Goal: Information Seeking & Learning: Find specific fact

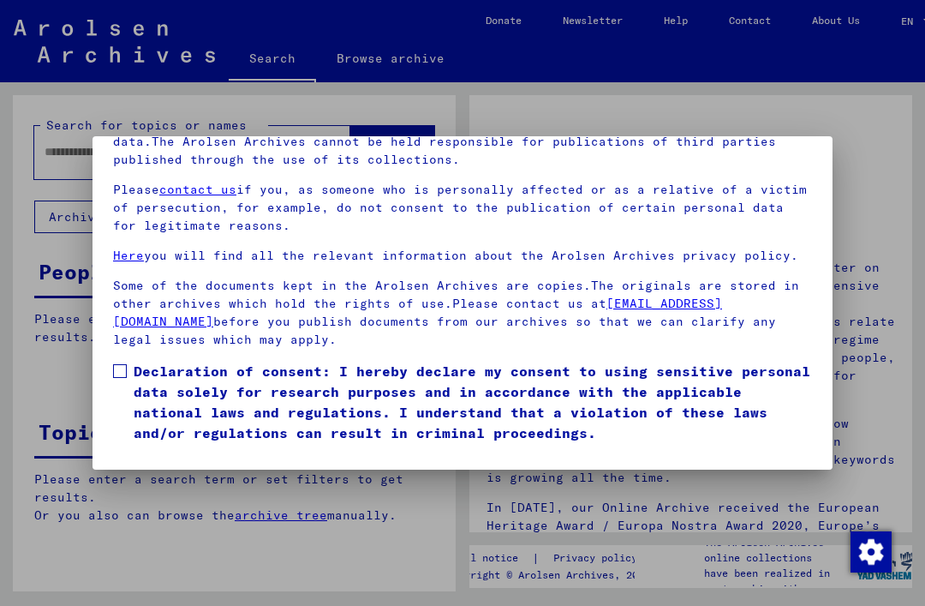
scroll to position [182, 0]
click at [125, 364] on span at bounding box center [120, 371] width 14 height 14
click at [171, 452] on button "I agree" at bounding box center [154, 468] width 83 height 33
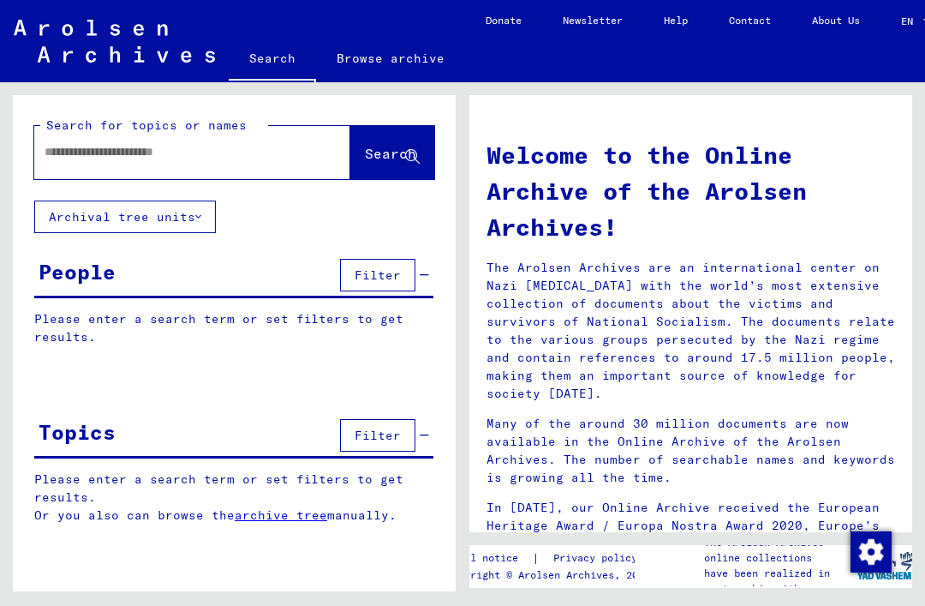
click at [127, 159] on input "text" at bounding box center [172, 152] width 254 height 18
type input "**********"
click at [395, 152] on span "Search" at bounding box center [390, 153] width 51 height 17
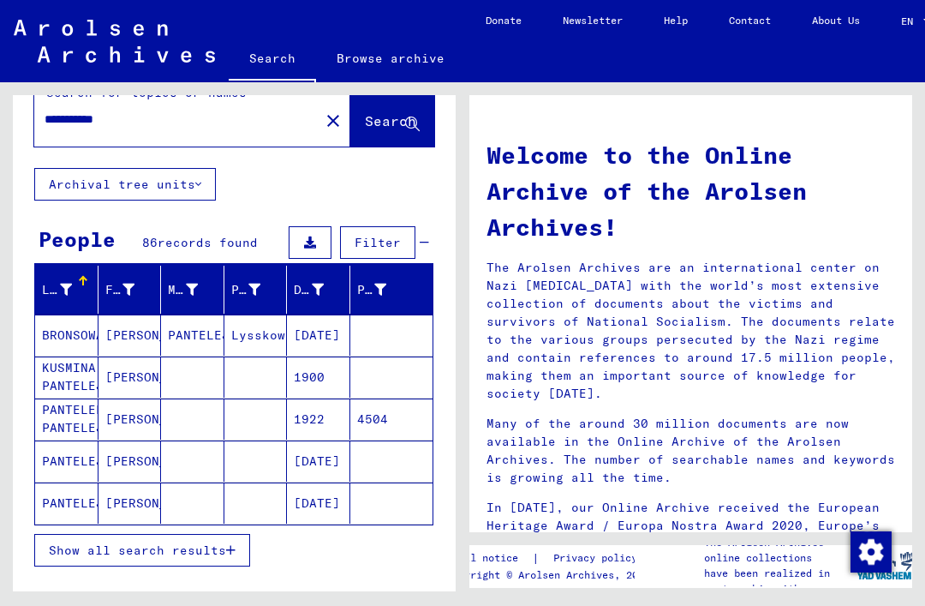
scroll to position [34, 0]
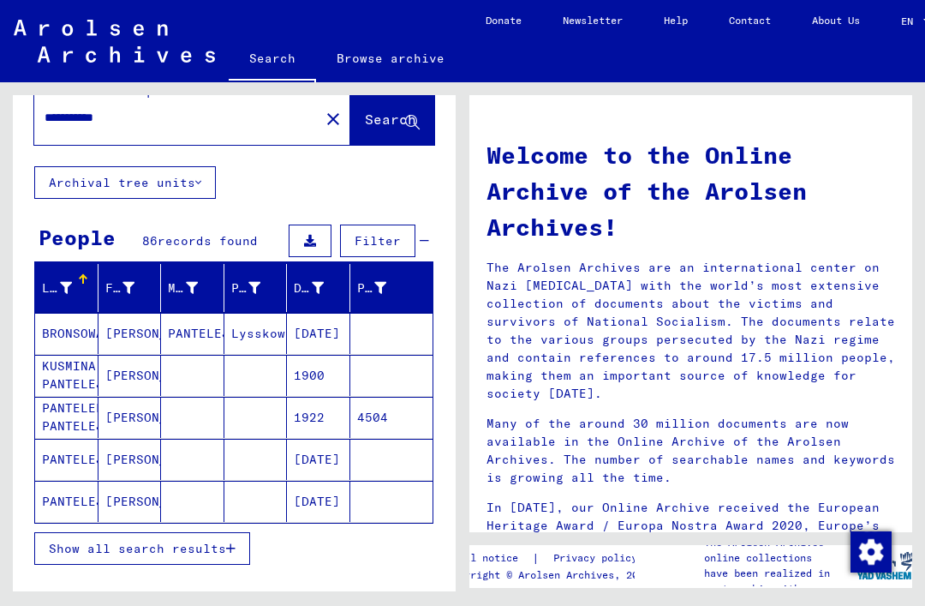
click at [193, 545] on span "Show all search results" at bounding box center [137, 548] width 177 height 15
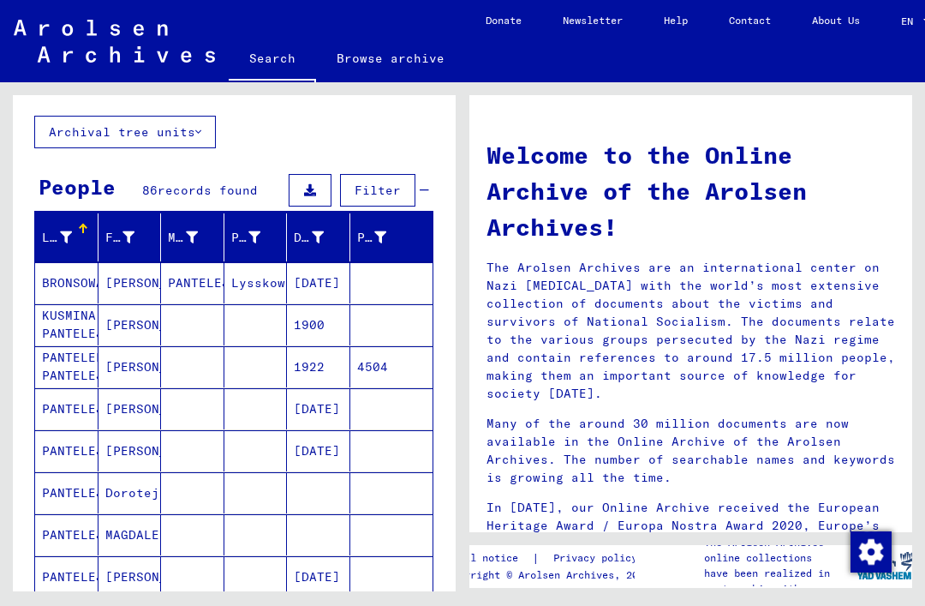
scroll to position [88, 0]
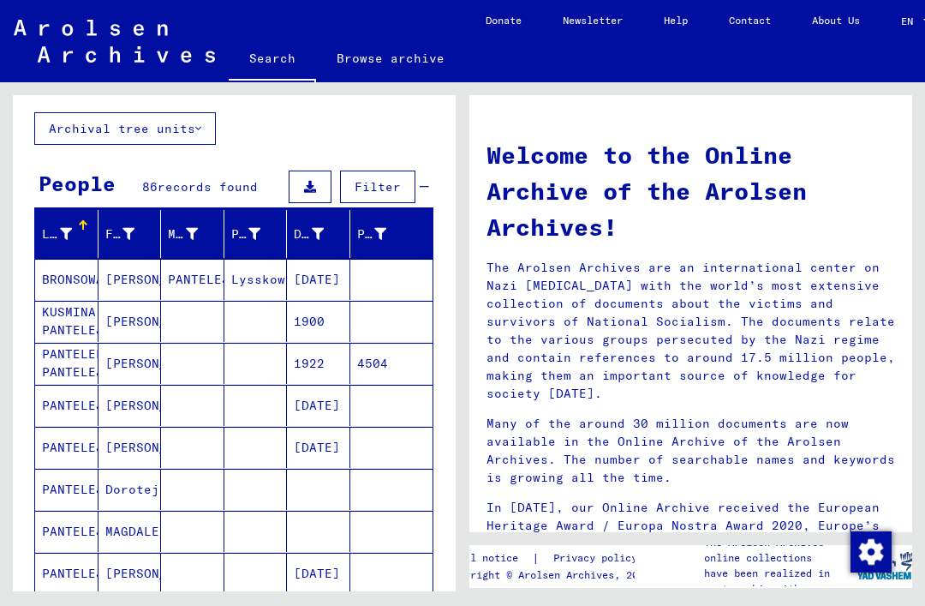
click at [70, 472] on mat-cell "PANTELEJEWA" at bounding box center [66, 489] width 63 height 41
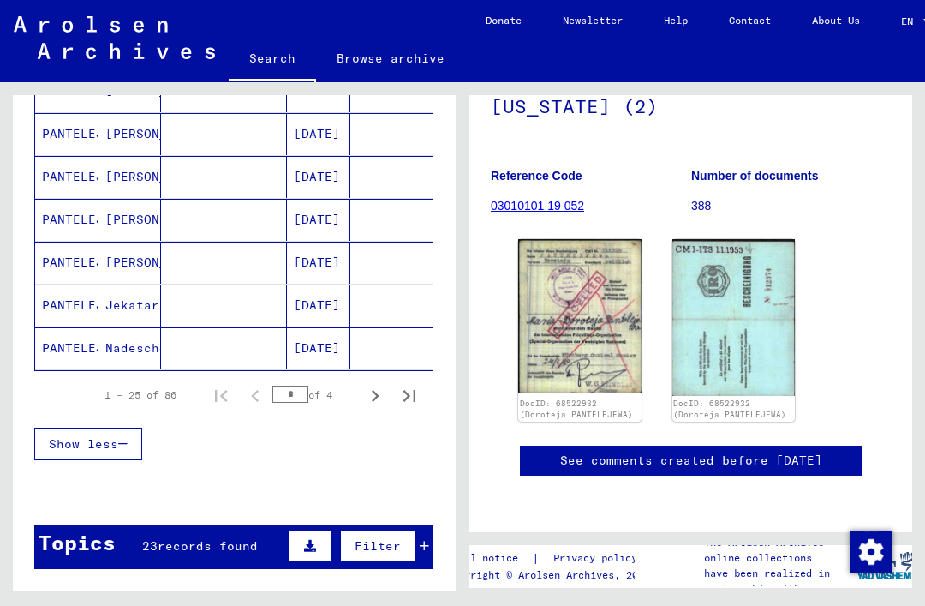
scroll to position [1050, 0]
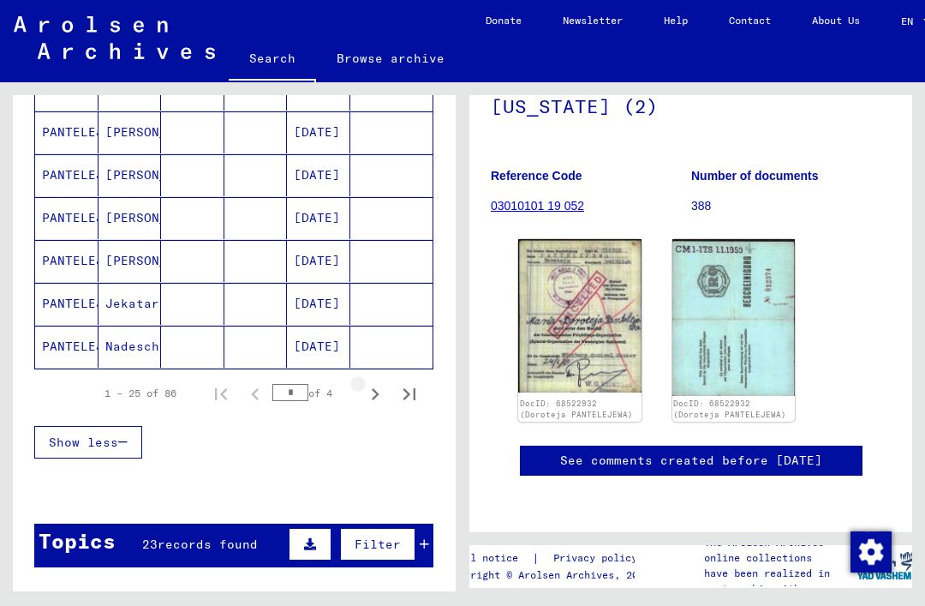
click at [374, 382] on icon "Next page" at bounding box center [375, 394] width 24 height 24
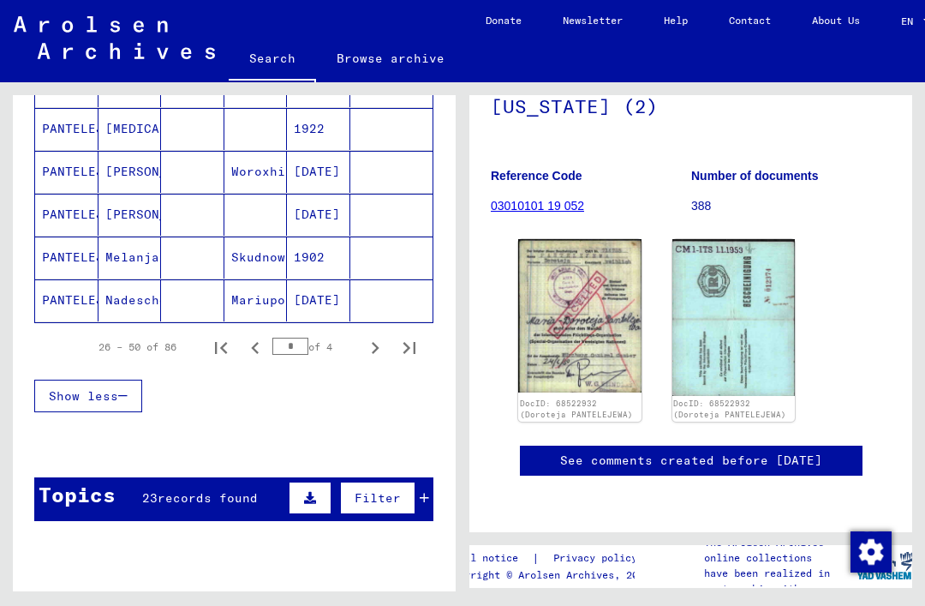
scroll to position [1111, 0]
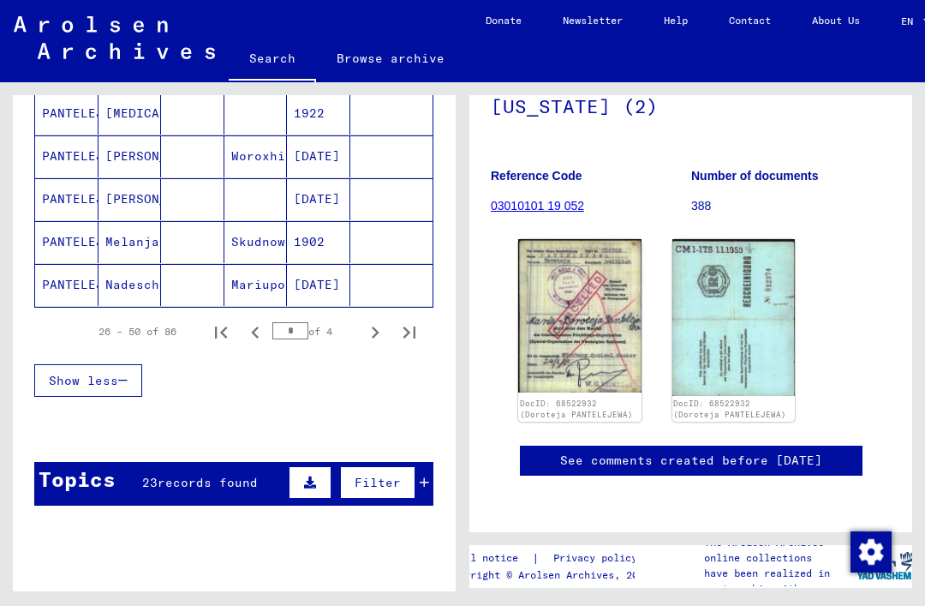
click at [368, 320] on icon "Next page" at bounding box center [375, 332] width 24 height 24
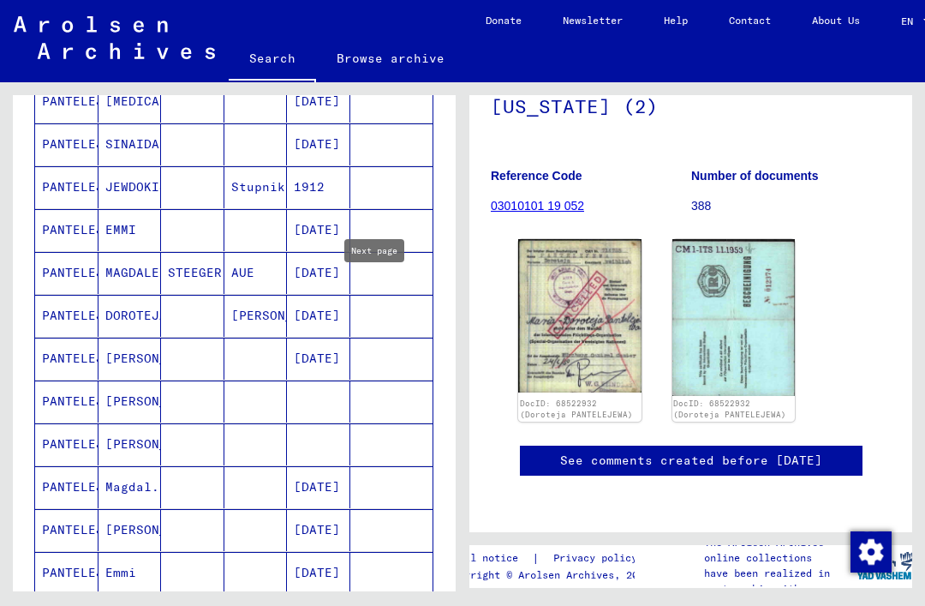
scroll to position [694, 0]
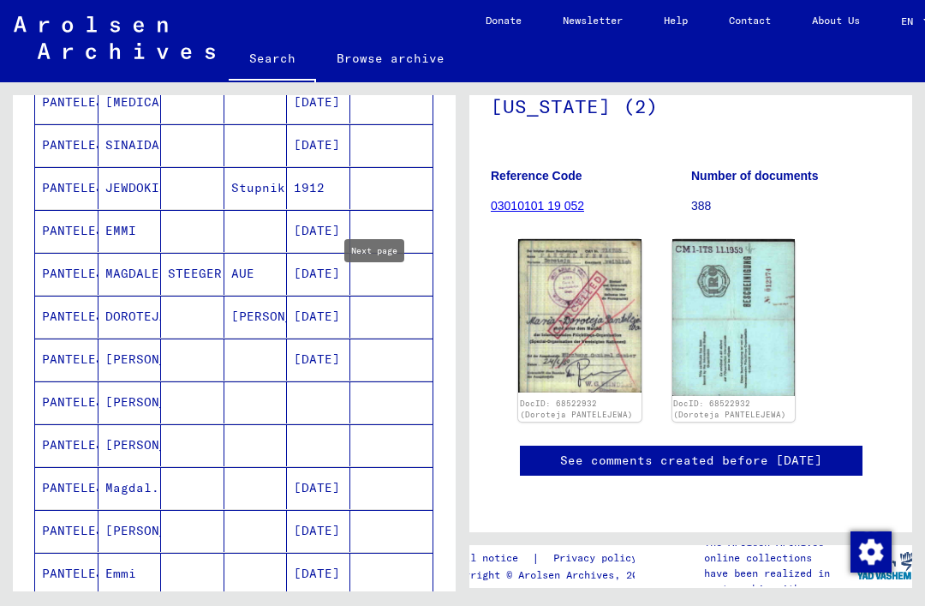
click at [138, 424] on mat-cell "[PERSON_NAME]" at bounding box center [130, 445] width 63 height 42
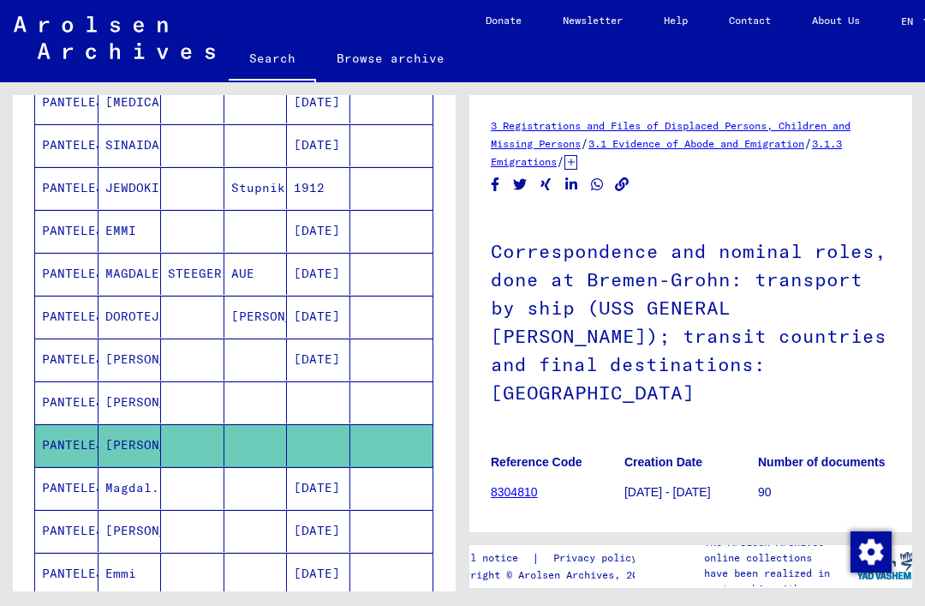
click at [925, 205] on html "**********" at bounding box center [462, 303] width 925 height 606
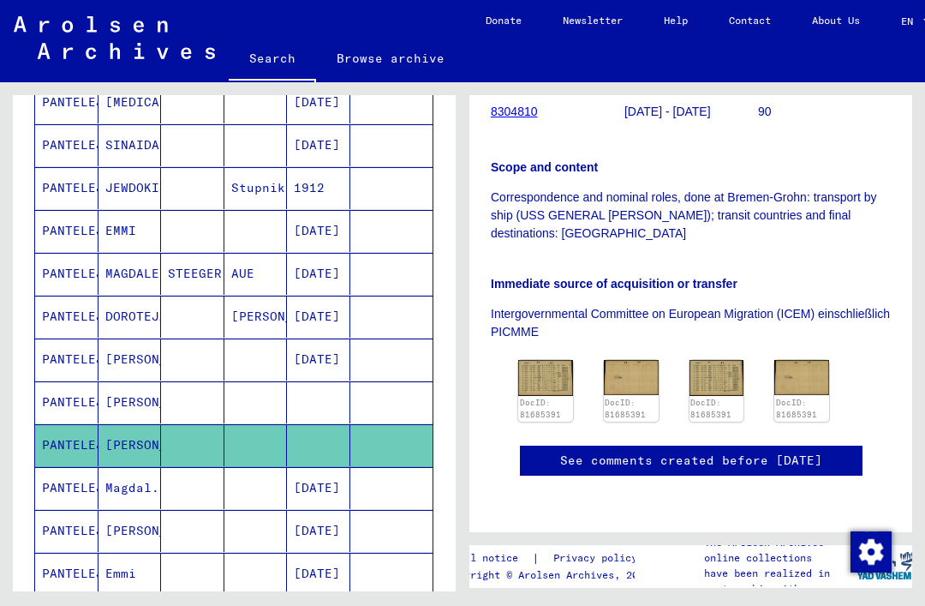
scroll to position [446, 0]
click at [549, 360] on img at bounding box center [545, 377] width 55 height 35
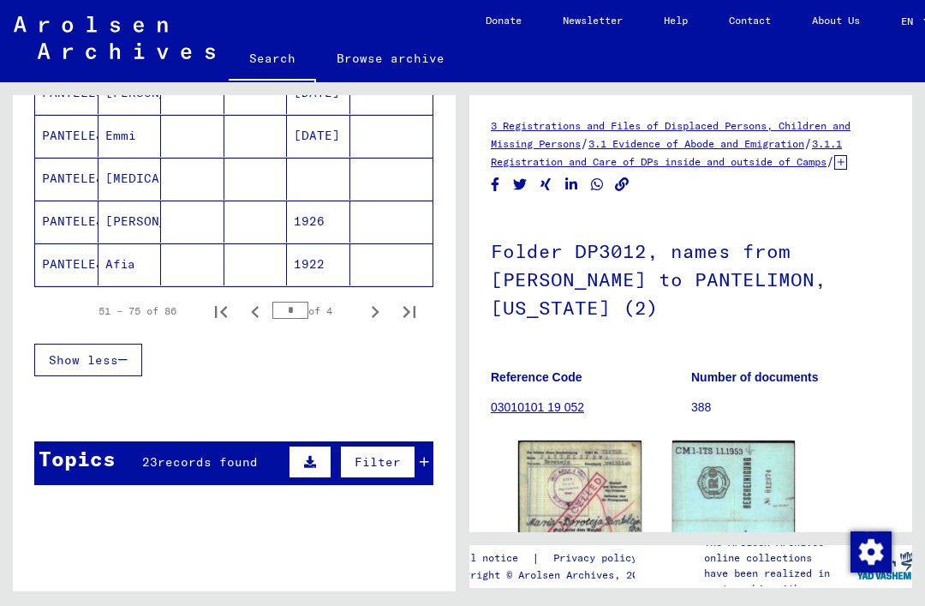
scroll to position [1141, 0]
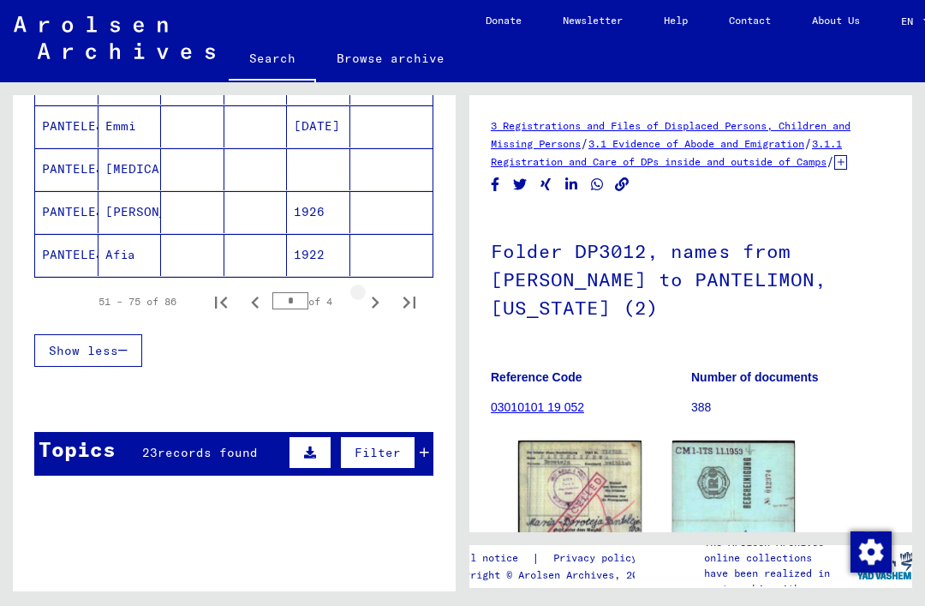
click at [375, 296] on icon "Next page" at bounding box center [376, 302] width 8 height 12
type input "*"
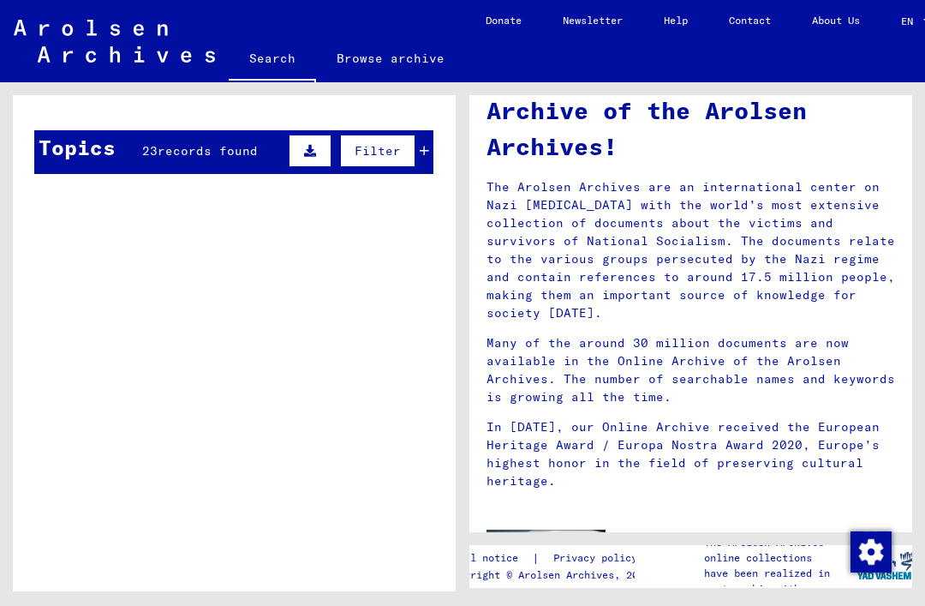
scroll to position [824, 0]
